Goal: Information Seeking & Learning: Learn about a topic

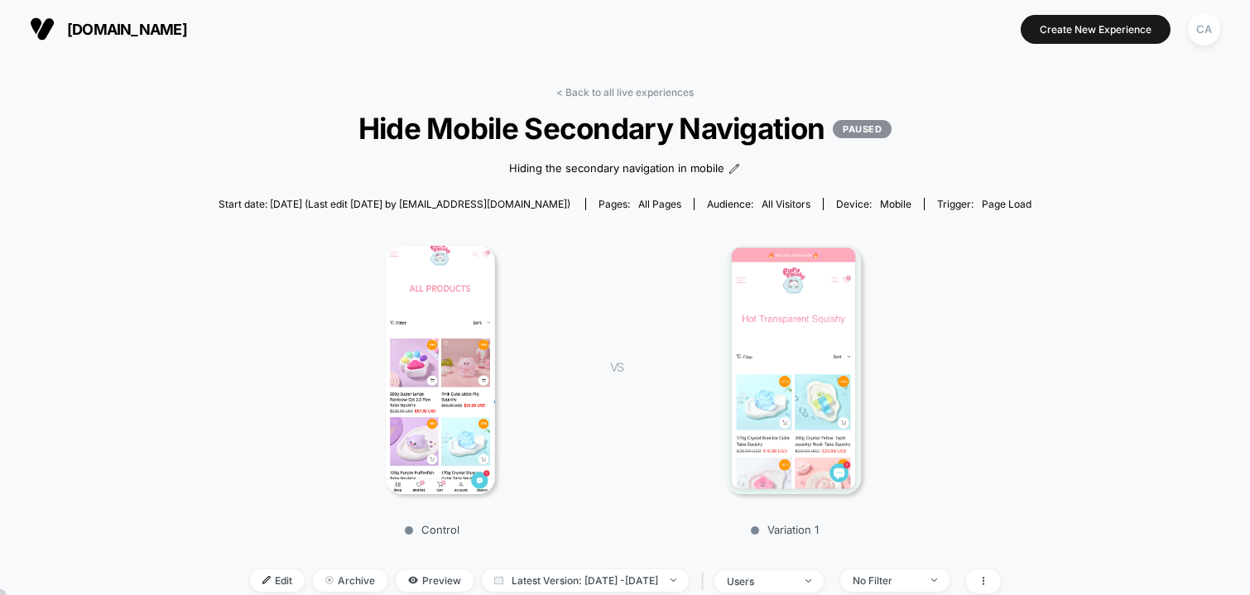
click at [154, 28] on span "[DOMAIN_NAME]" at bounding box center [127, 29] width 120 height 17
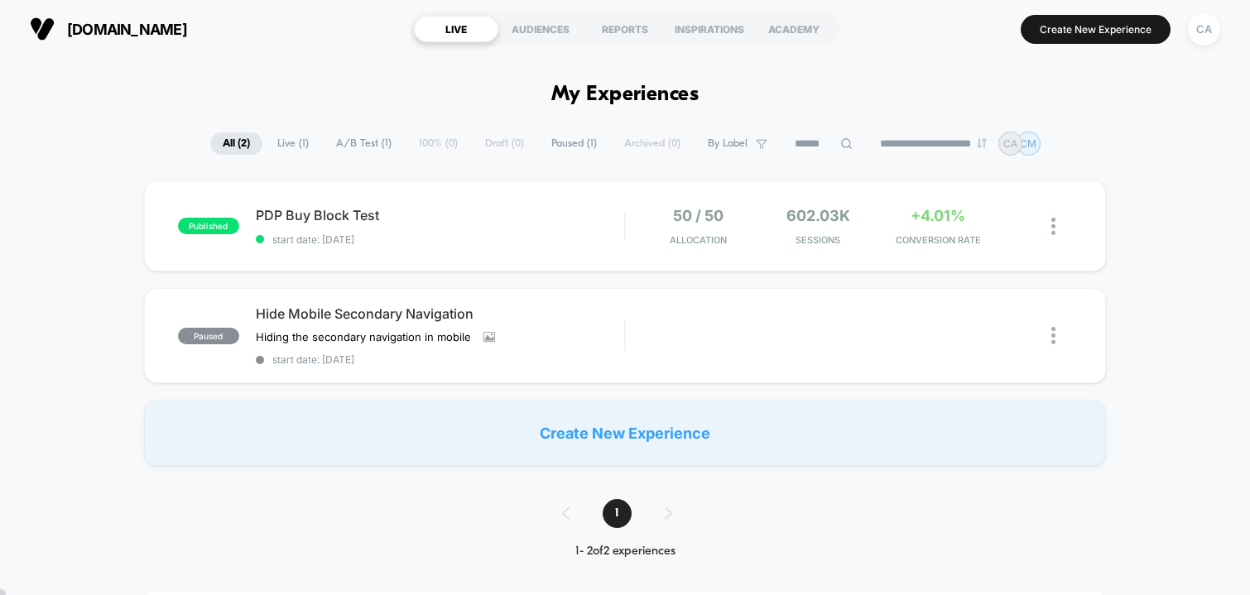
scroll to position [7, 0]
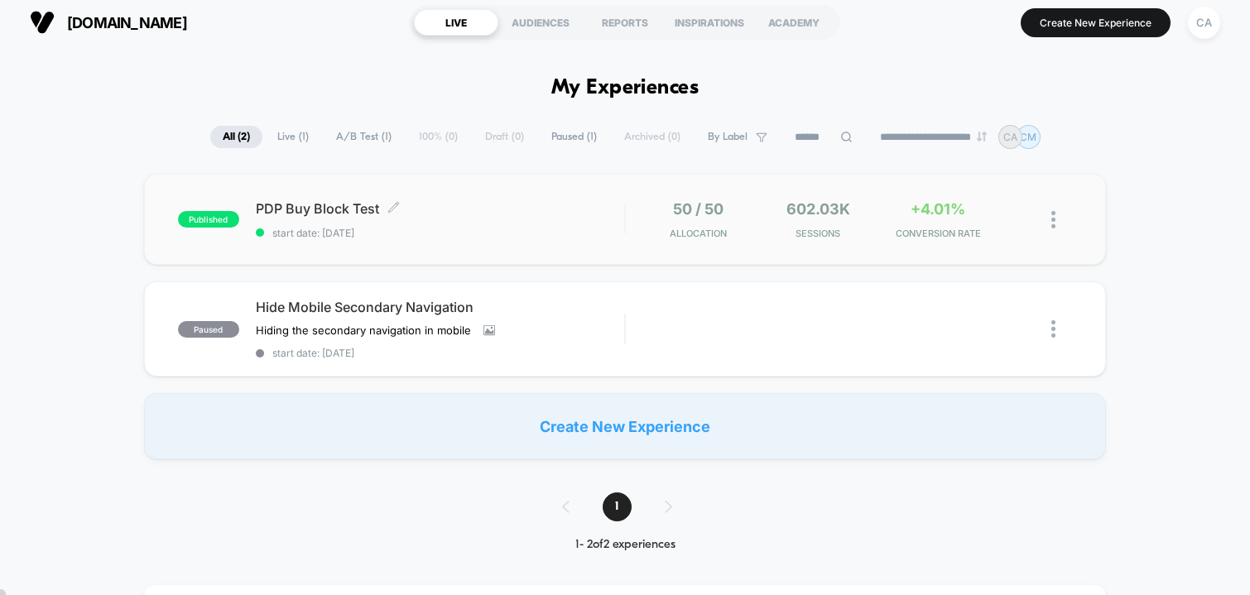
click at [496, 228] on span "start date: [DATE]" at bounding box center [440, 233] width 369 height 12
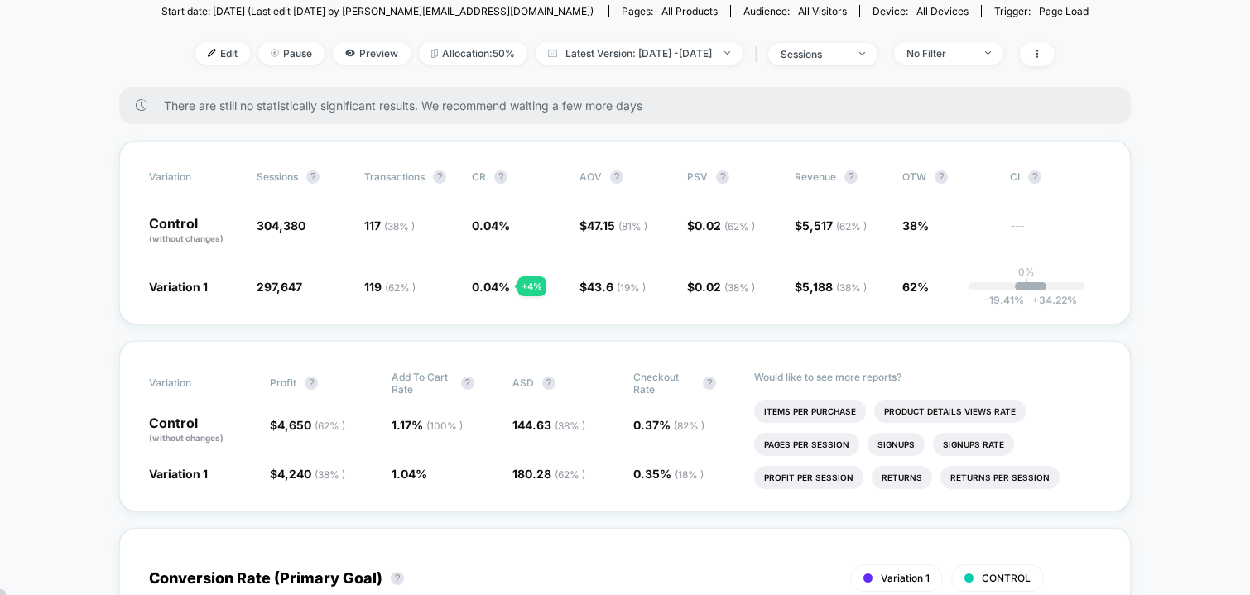
scroll to position [41, 0]
